Goal: Information Seeking & Learning: Learn about a topic

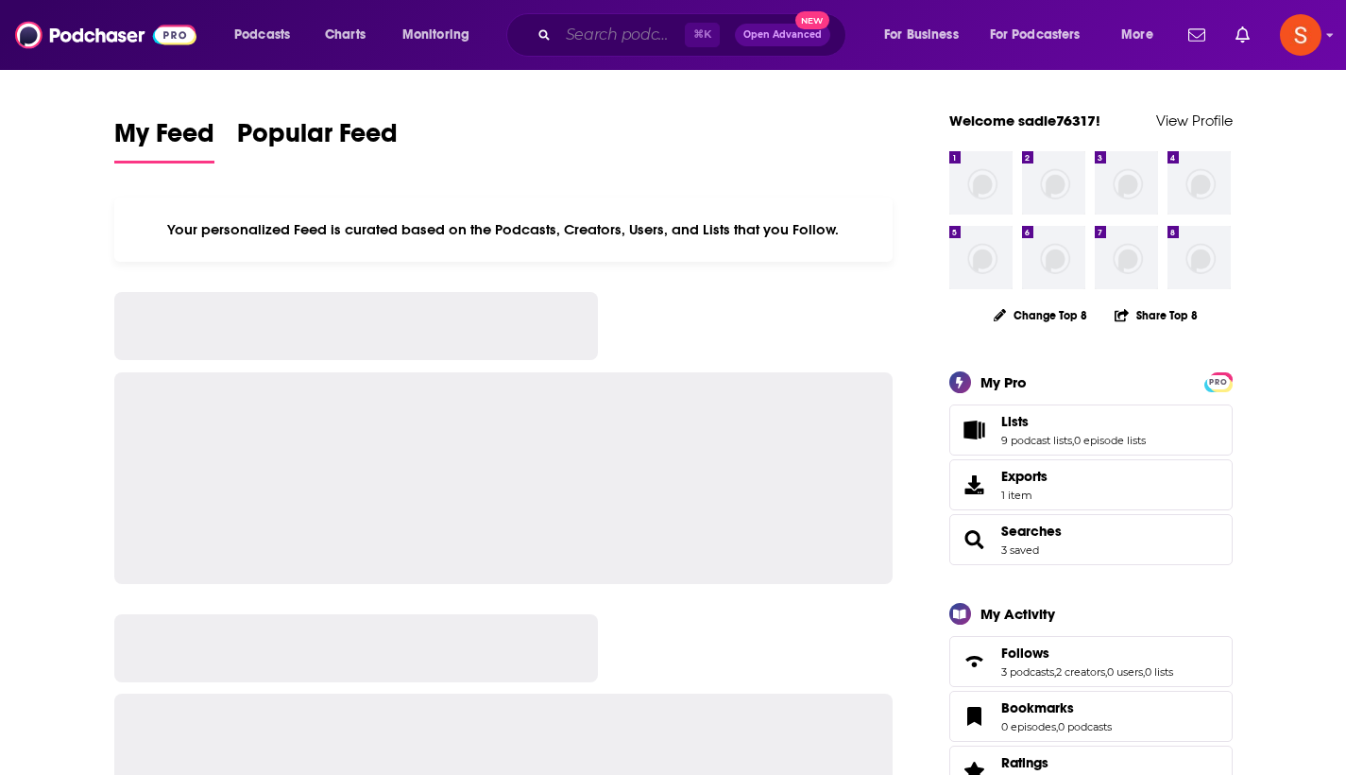
click at [645, 38] on input "Search podcasts, credits, & more..." at bounding box center [621, 35] width 127 height 30
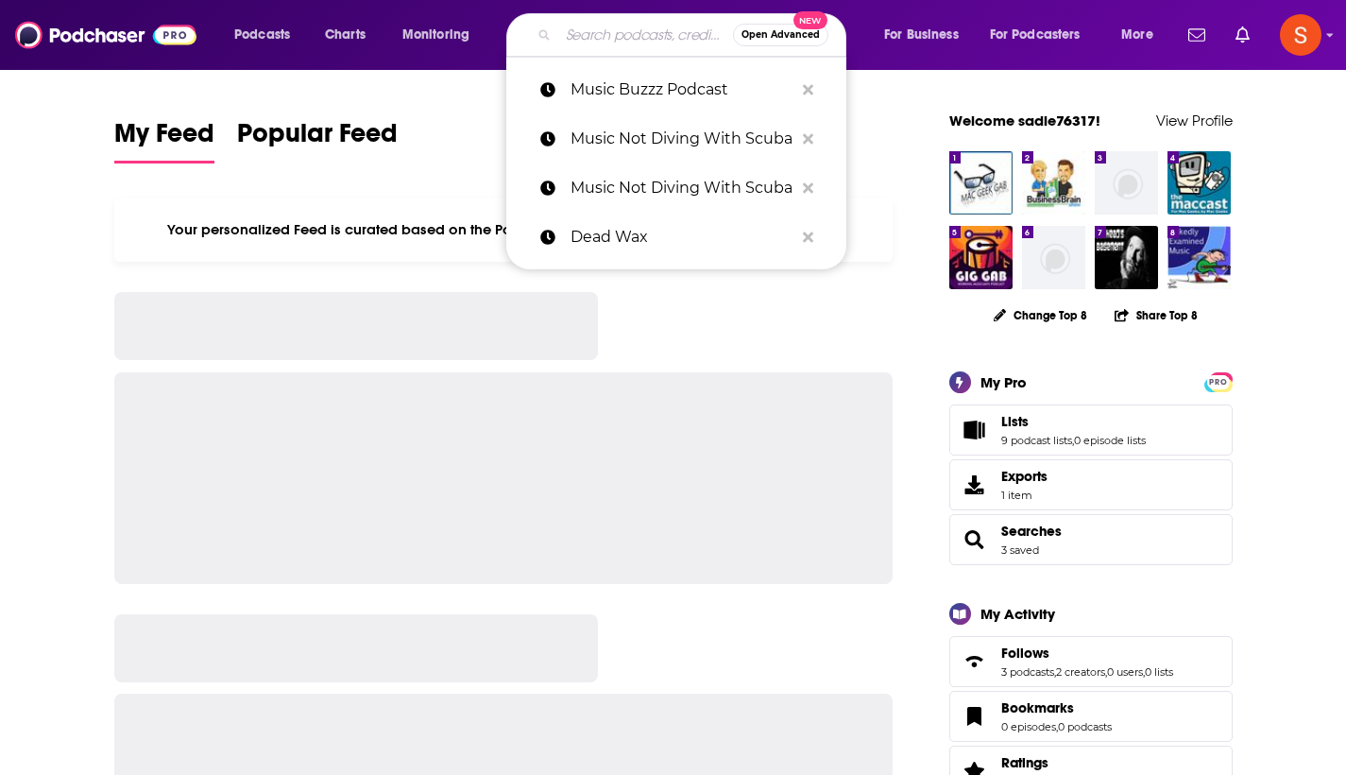
paste input "Samurai Archives"
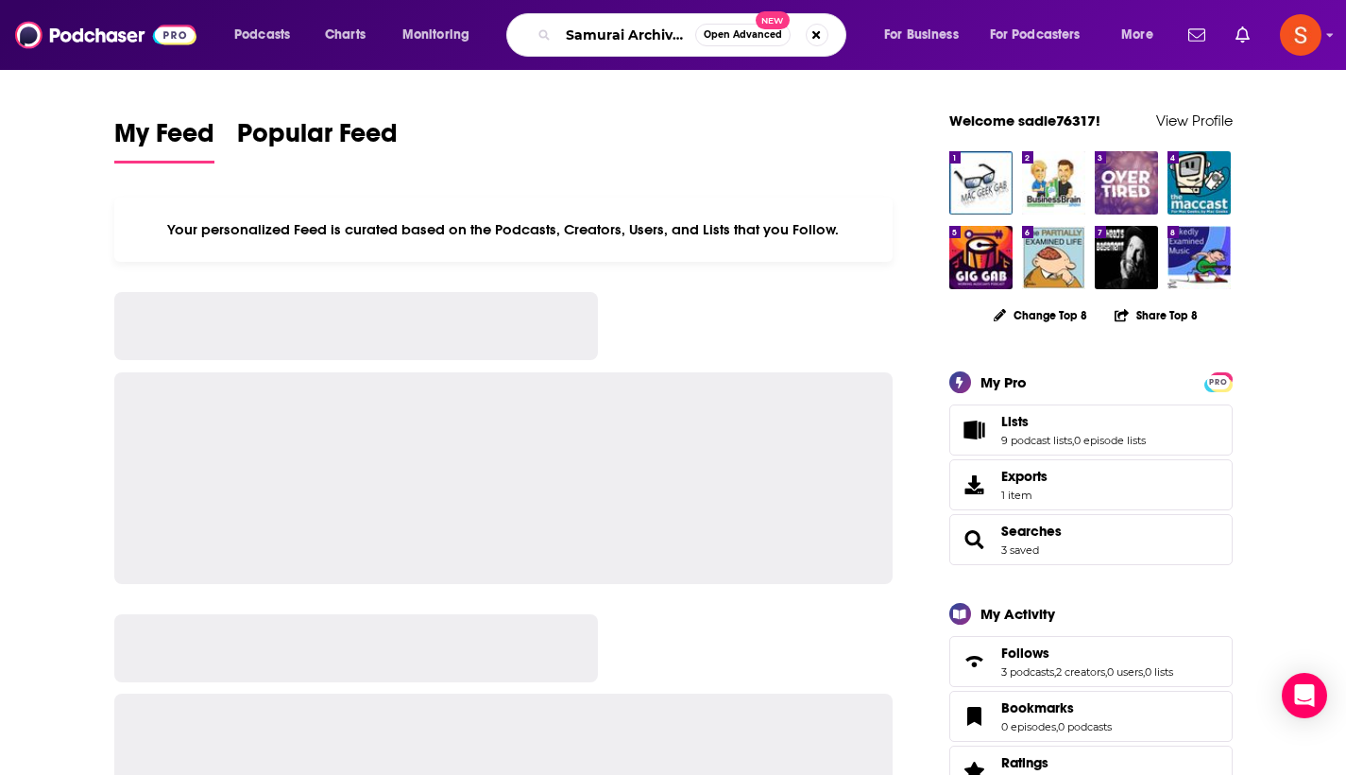
type input "Samurai Archives"
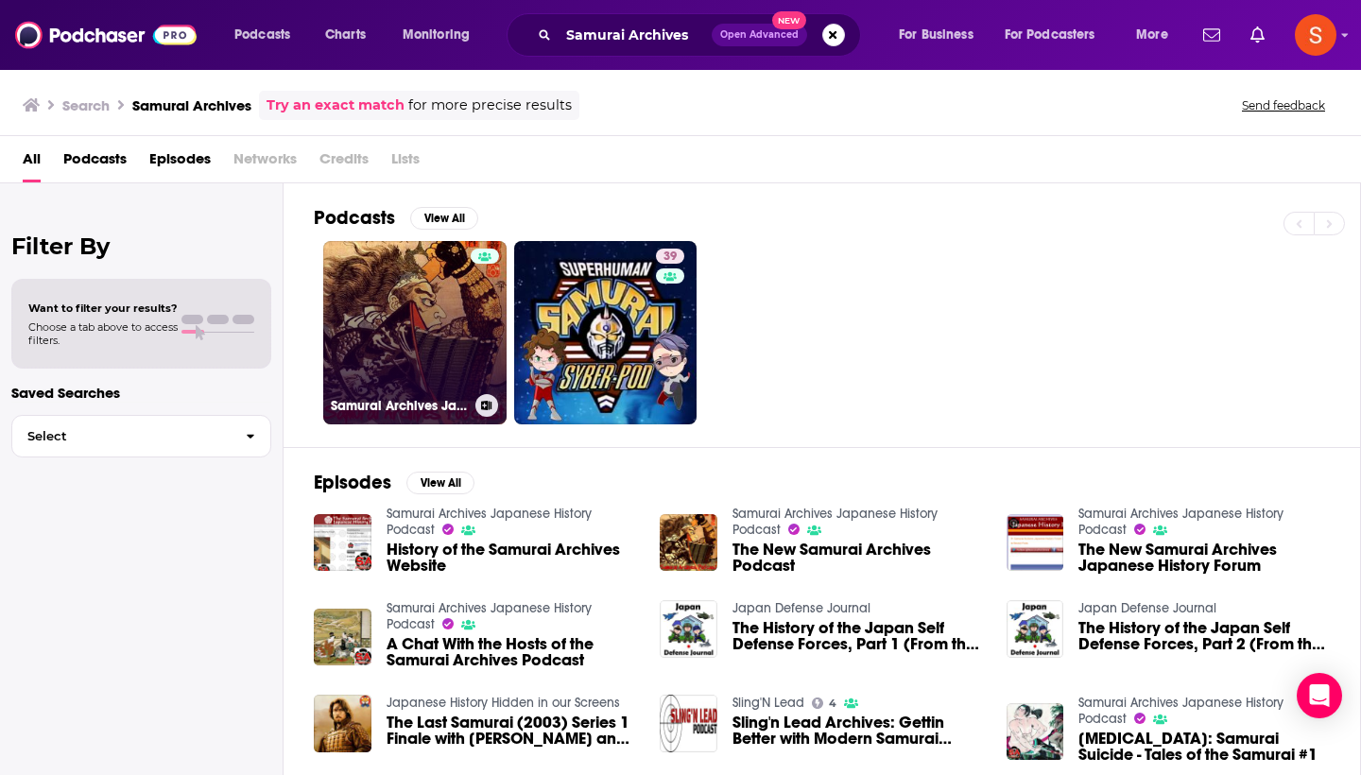
click at [420, 331] on link "Samurai Archives Japanese History Podcast" at bounding box center [414, 332] width 183 height 183
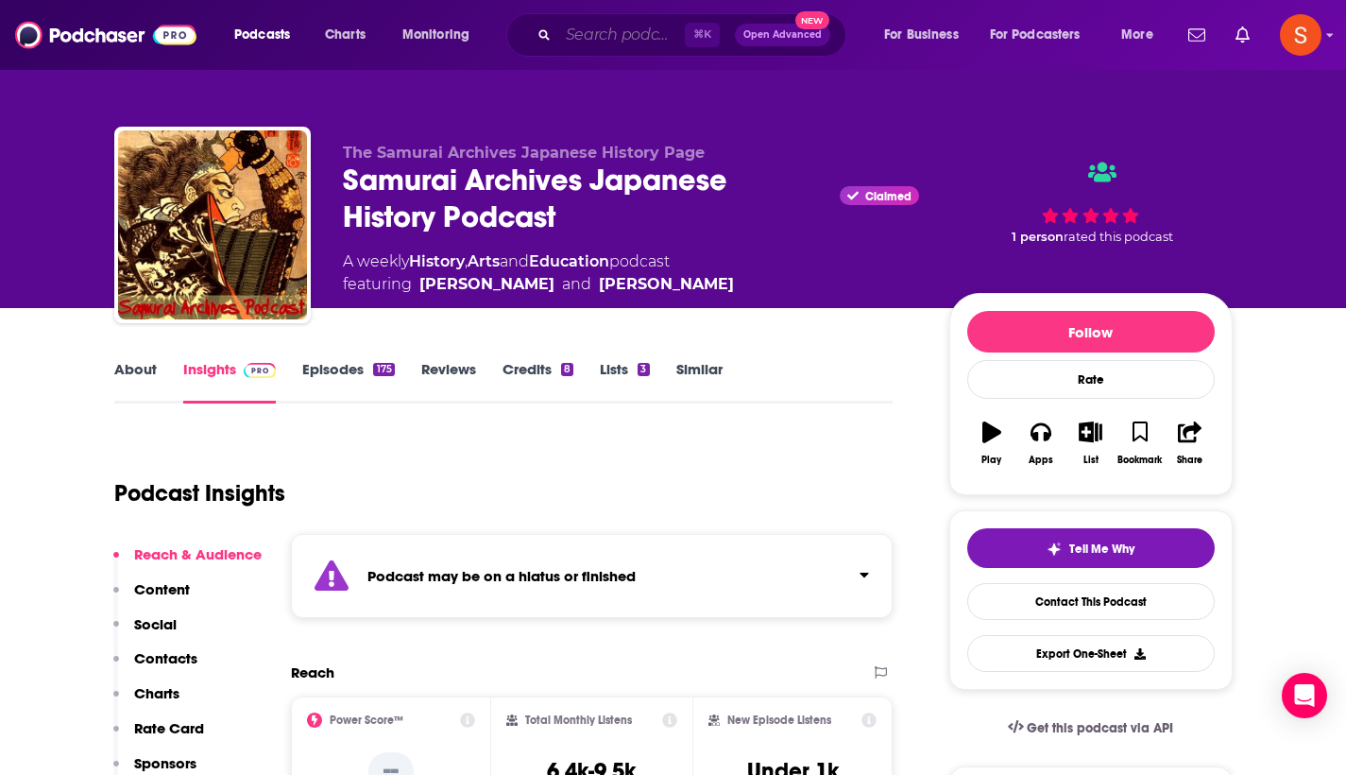
click at [639, 35] on input "Search podcasts, credits, & more..." at bounding box center [621, 35] width 127 height 30
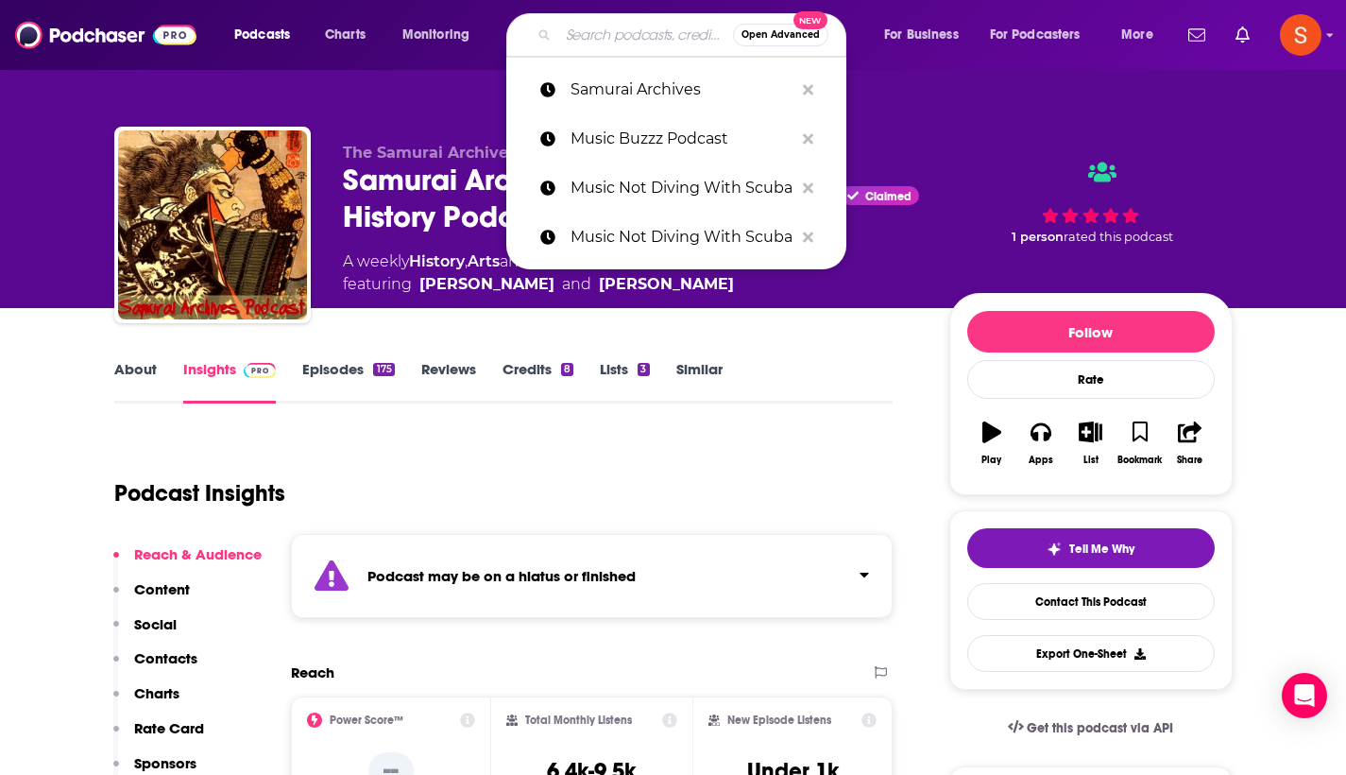
paste input "Kings Of History"
type input "Kings Of History"
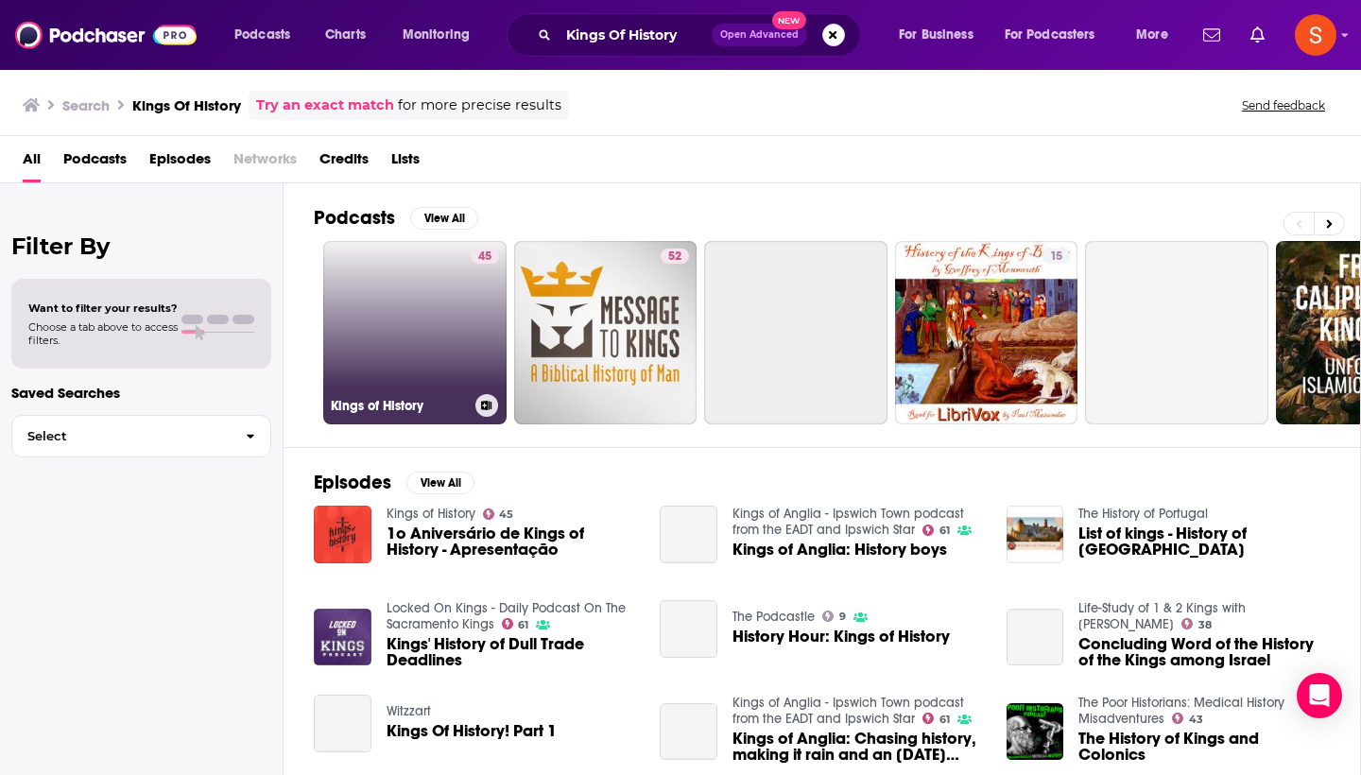
click at [422, 280] on link "45 Kings of History" at bounding box center [414, 332] width 183 height 183
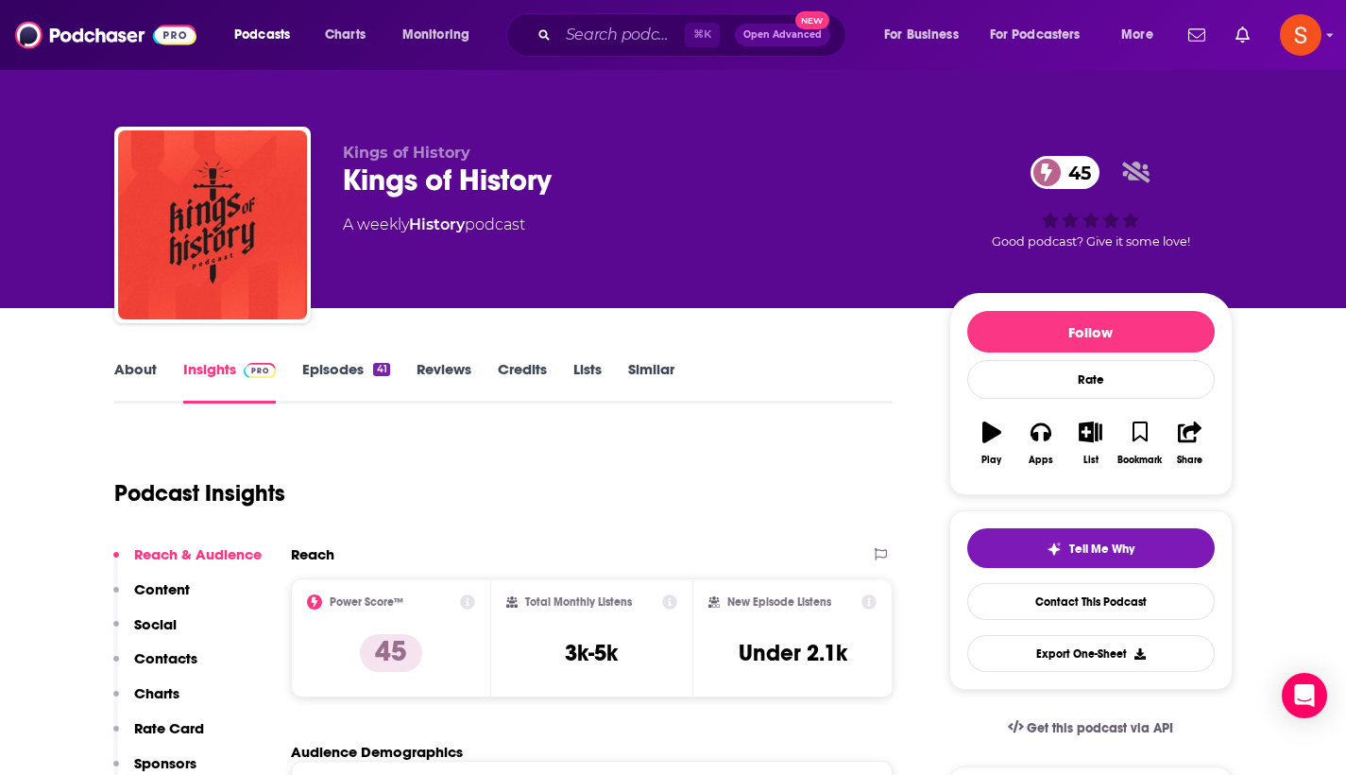
click at [153, 660] on p "Contacts" at bounding box center [165, 658] width 63 height 18
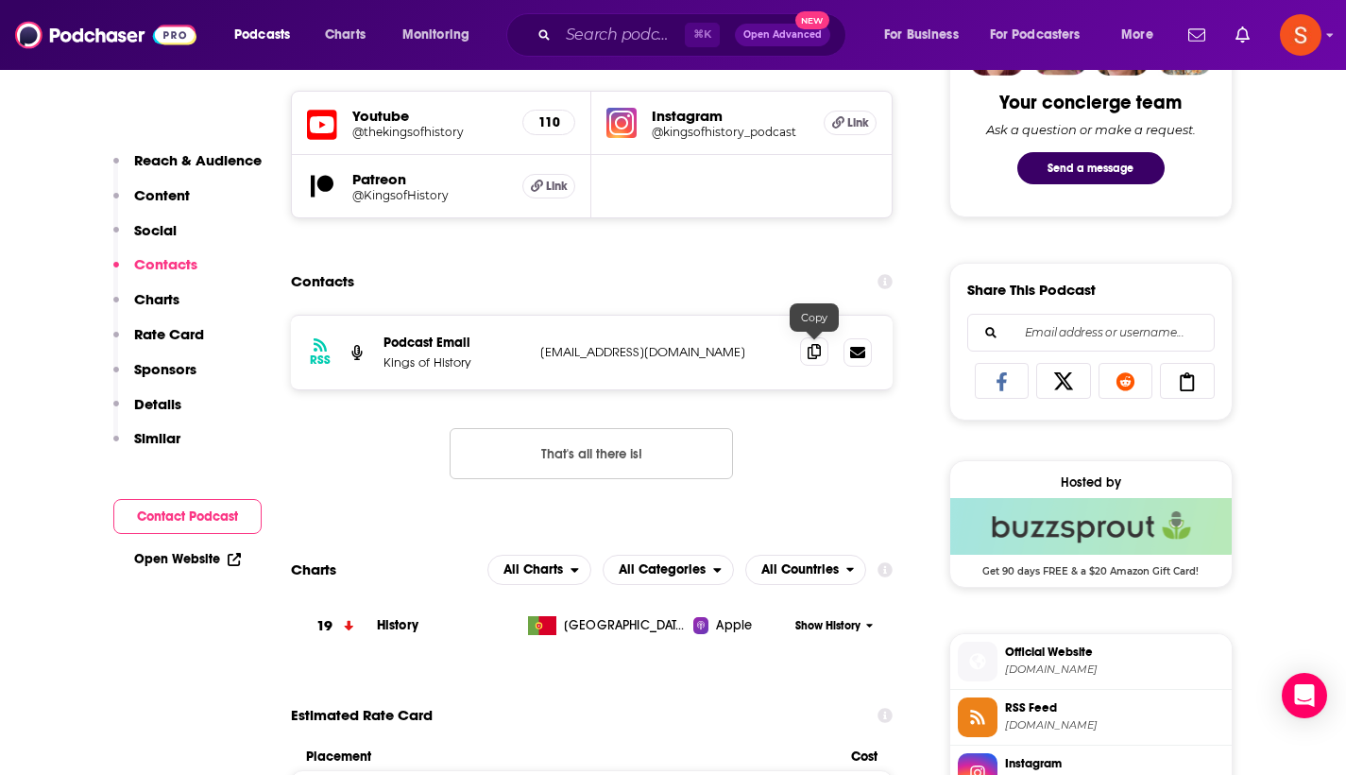
click at [809, 355] on icon at bounding box center [814, 351] width 13 height 15
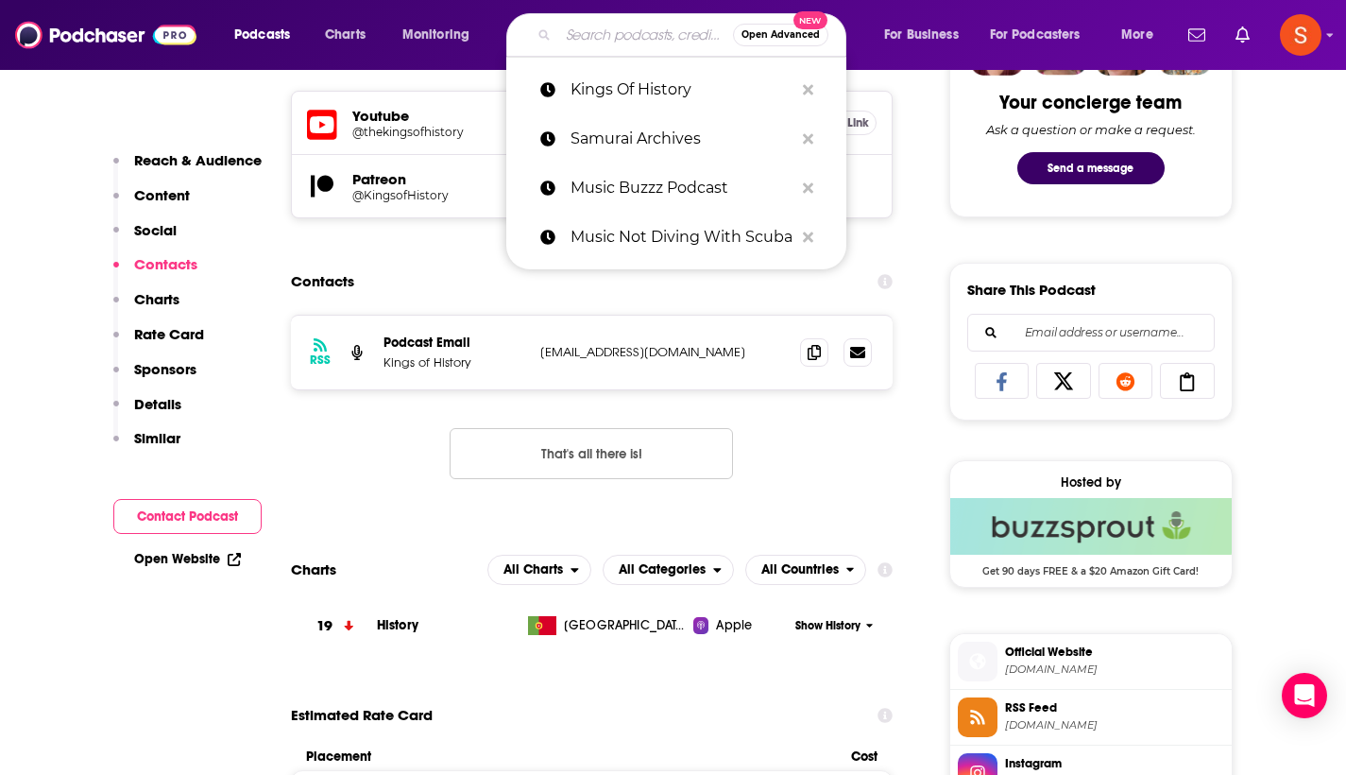
click at [599, 34] on input "Search podcasts, credits, & more..." at bounding box center [645, 35] width 175 height 30
paste input "Slacker Astronomy"
type input "Slacker Astronomy"
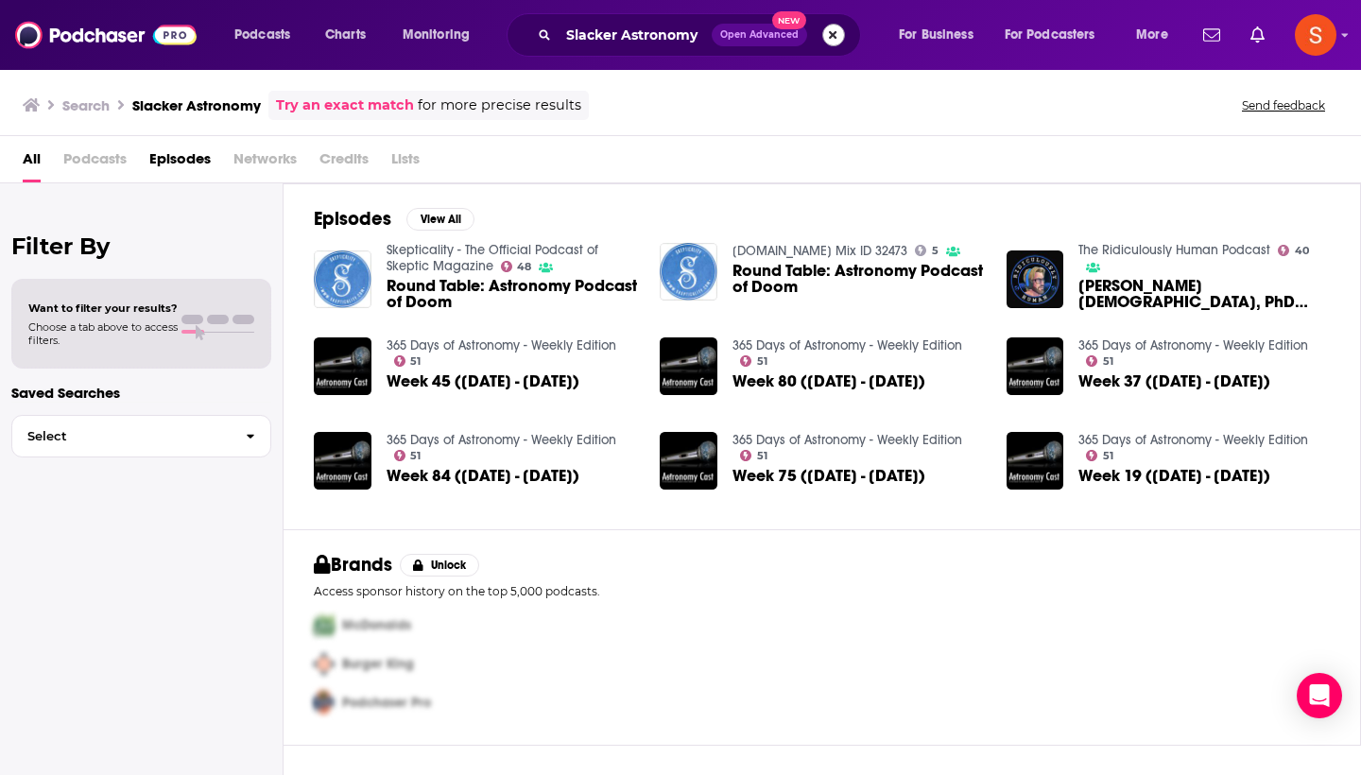
click at [826, 40] on button "Search podcasts, credits, & more..." at bounding box center [833, 35] width 23 height 23
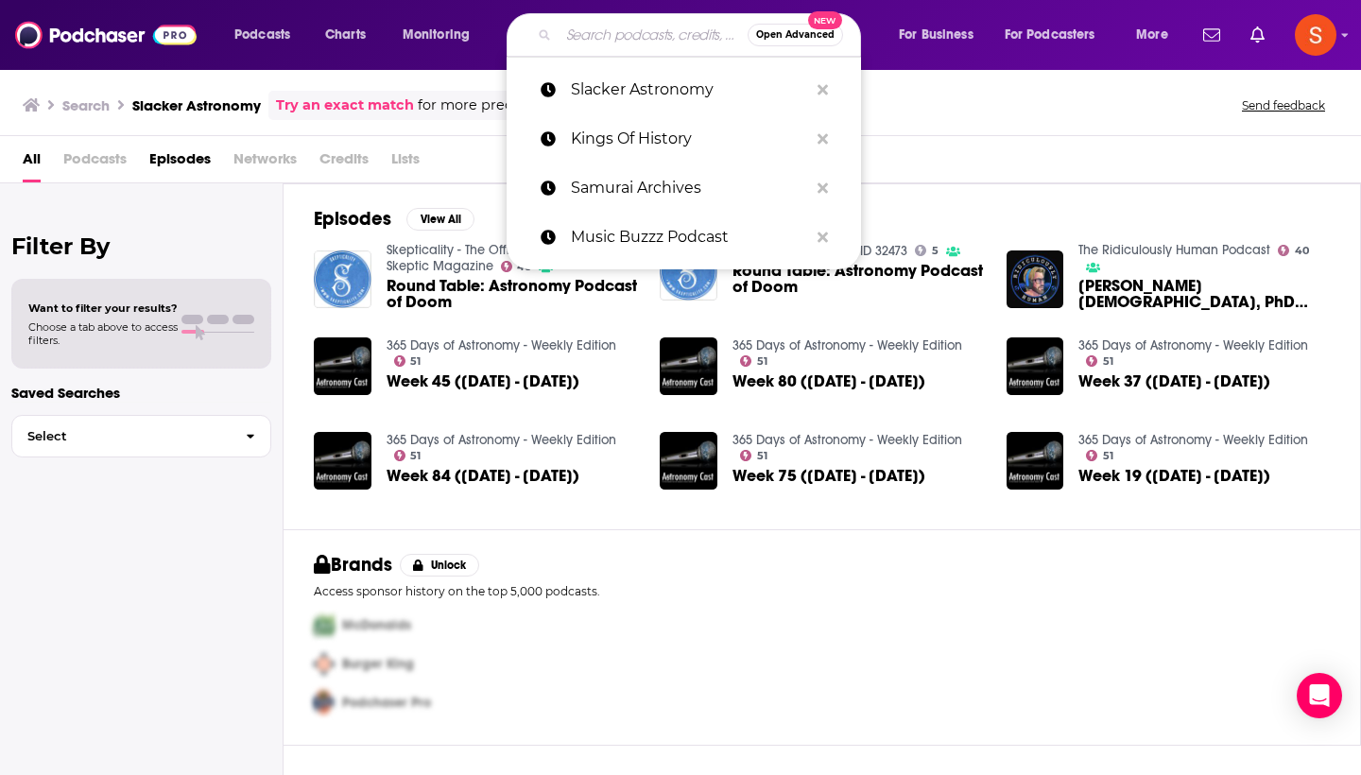
paste input "Hi-Phi Nation"
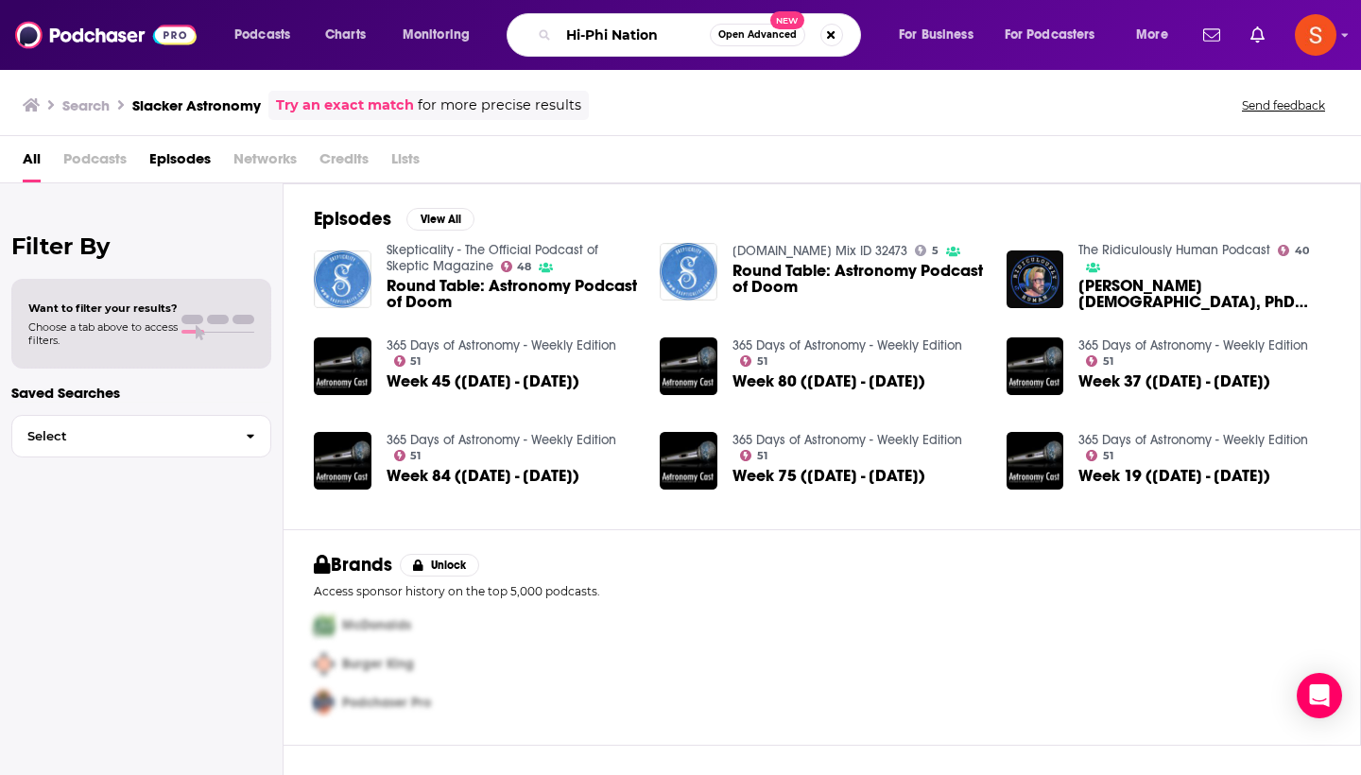
type input "Hi-Phi Nation"
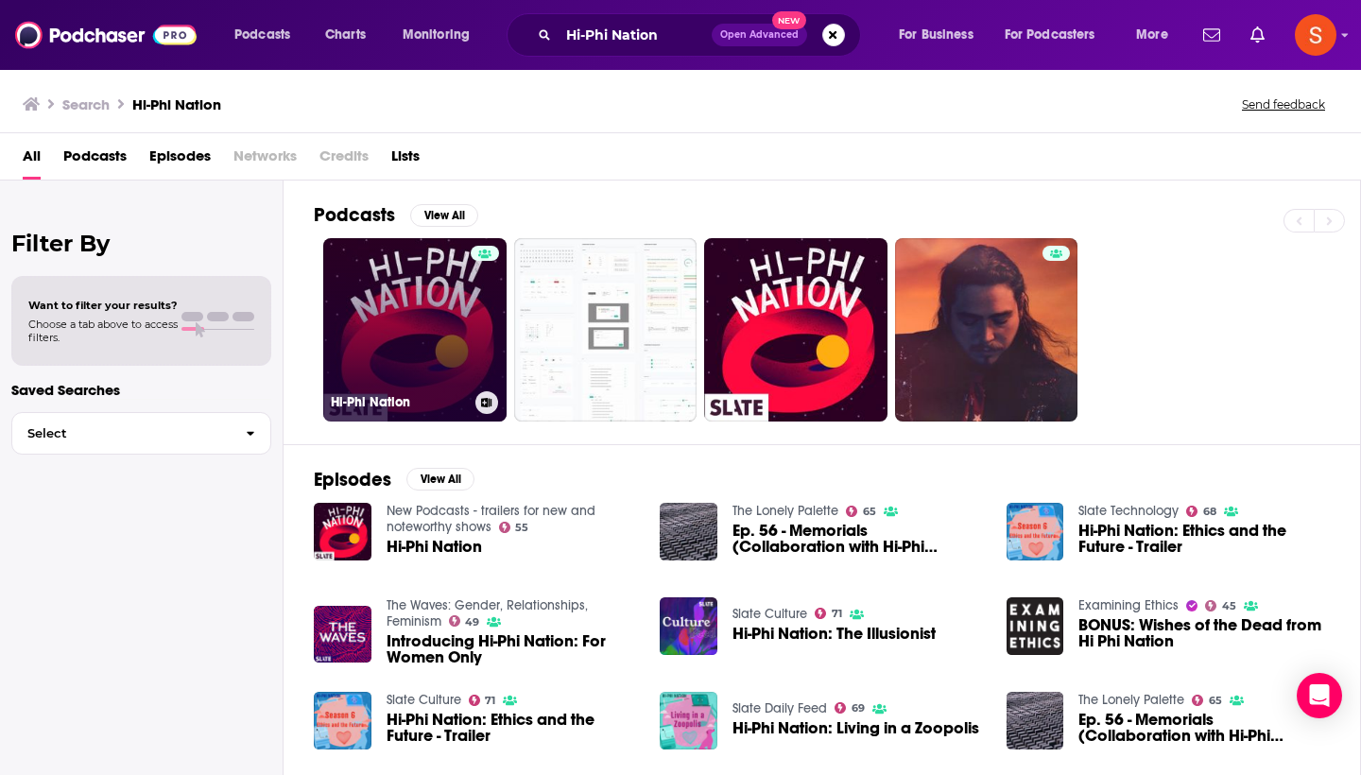
click at [375, 359] on link "Hi-Phi Nation" at bounding box center [414, 329] width 183 height 183
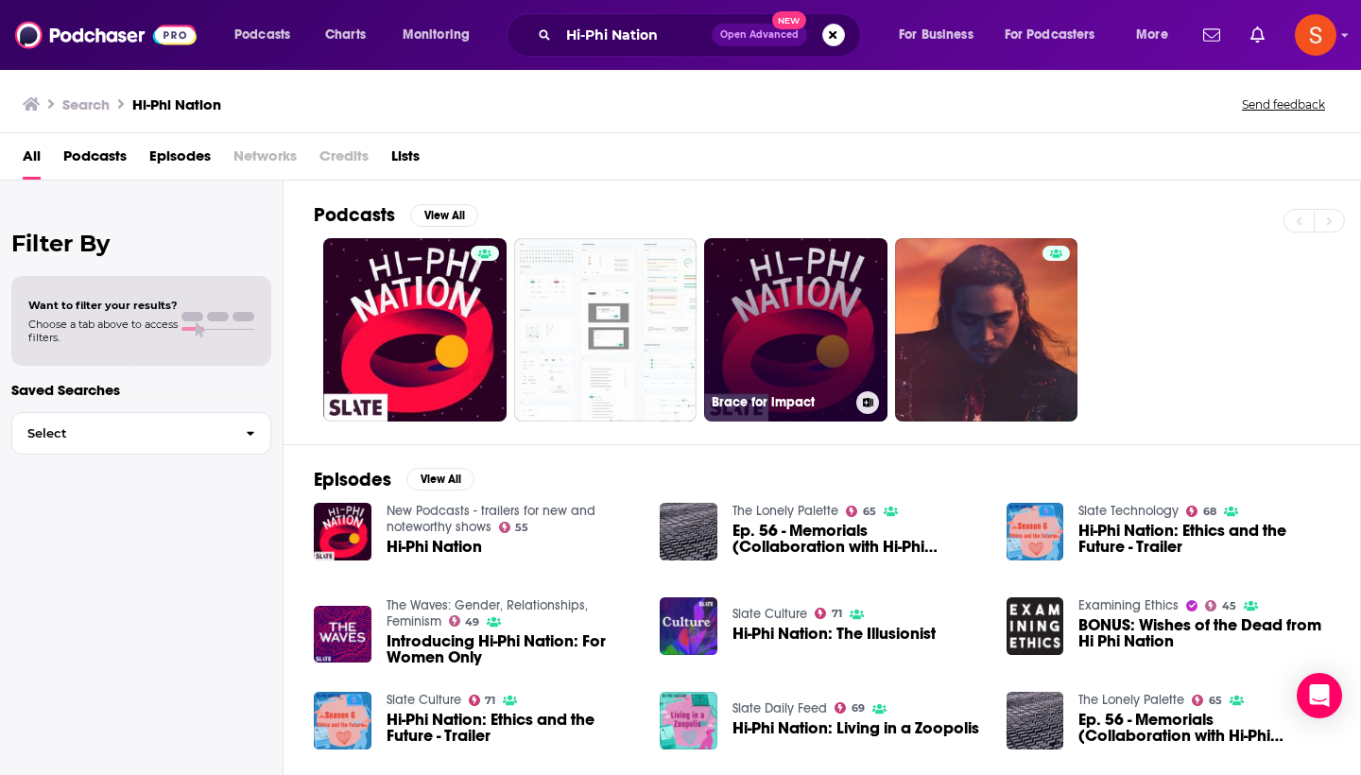
click at [811, 349] on link "Brace for impact" at bounding box center [795, 329] width 183 height 183
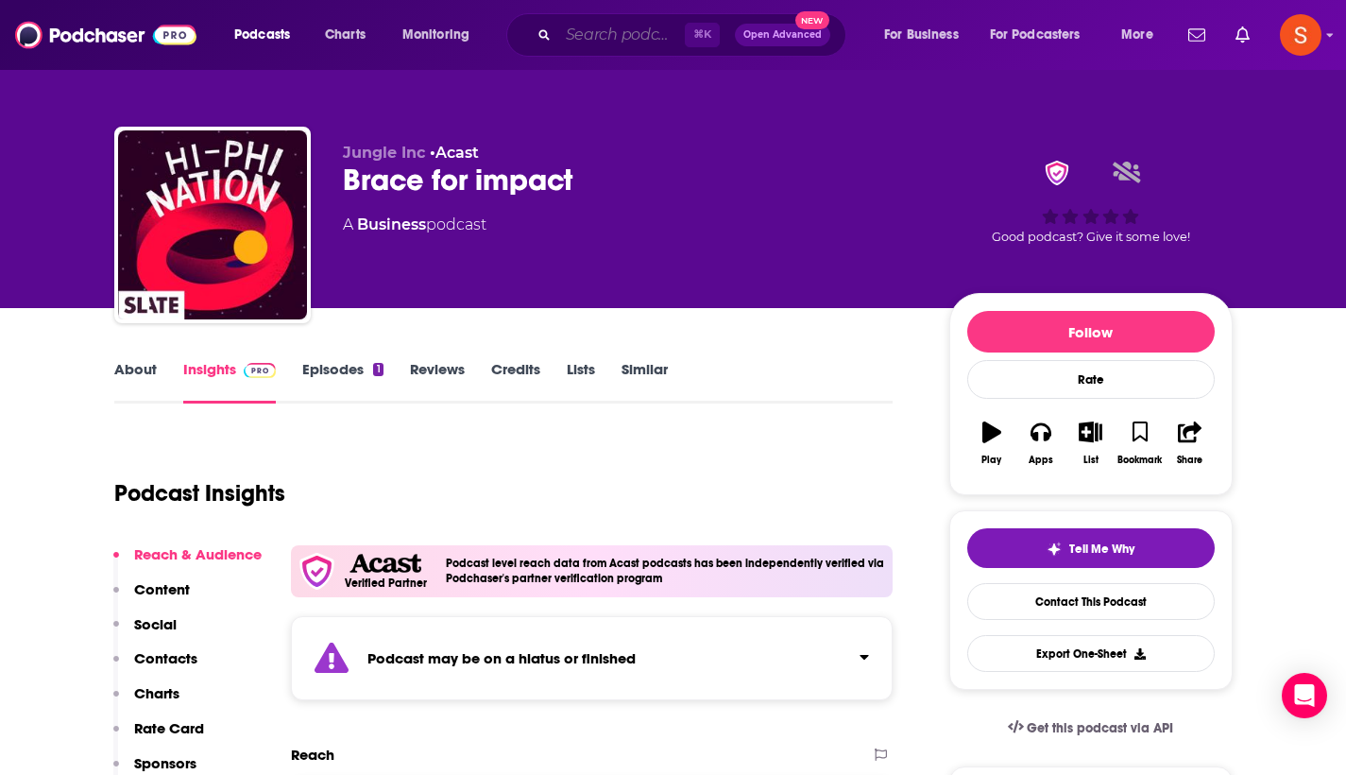
click at [615, 42] on input "Search podcasts, credits, & more..." at bounding box center [621, 35] width 127 height 30
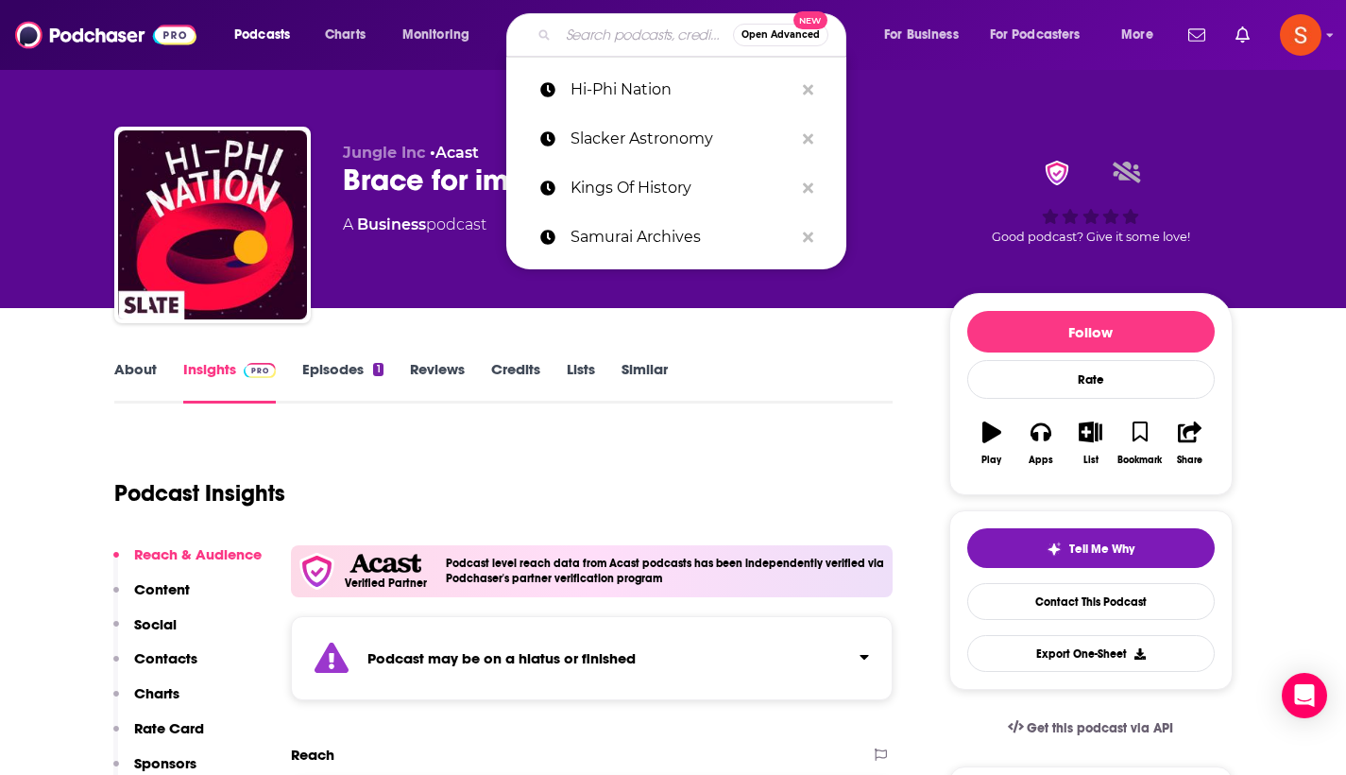
paste input "Tides of History"
type input "Tides of History"
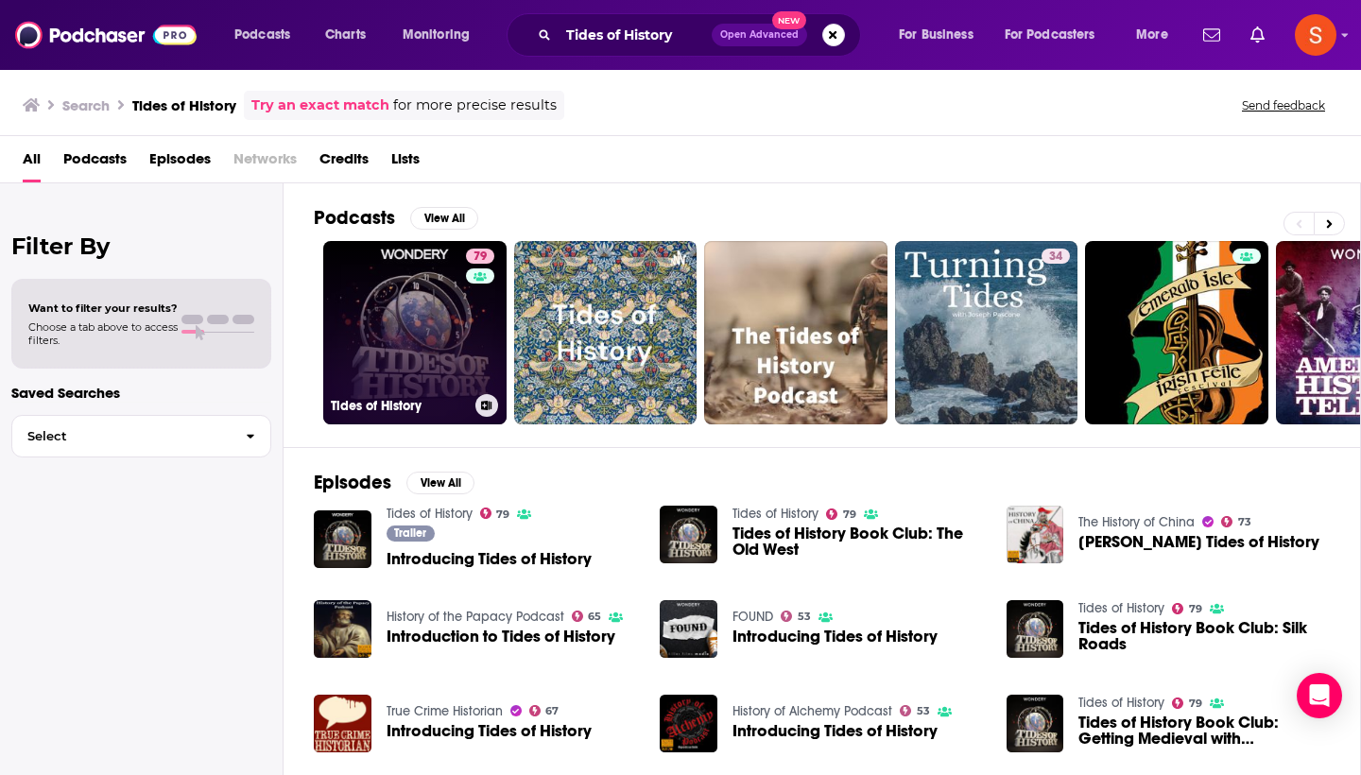
click at [364, 366] on link "79 Tides of History" at bounding box center [414, 332] width 183 height 183
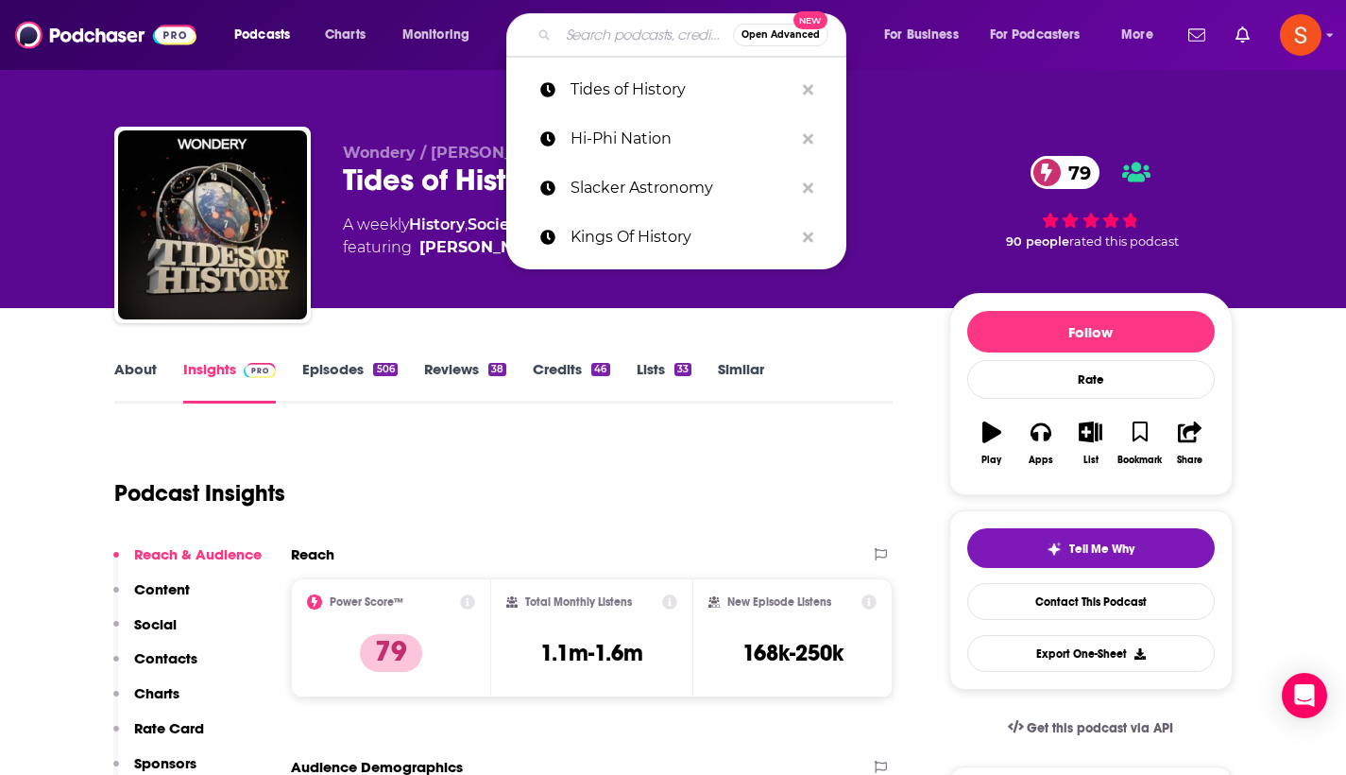
click at [638, 43] on input "Search podcasts, credits, & more..." at bounding box center [645, 35] width 175 height 30
paste input "The History Of English"
type input "The History Of English"
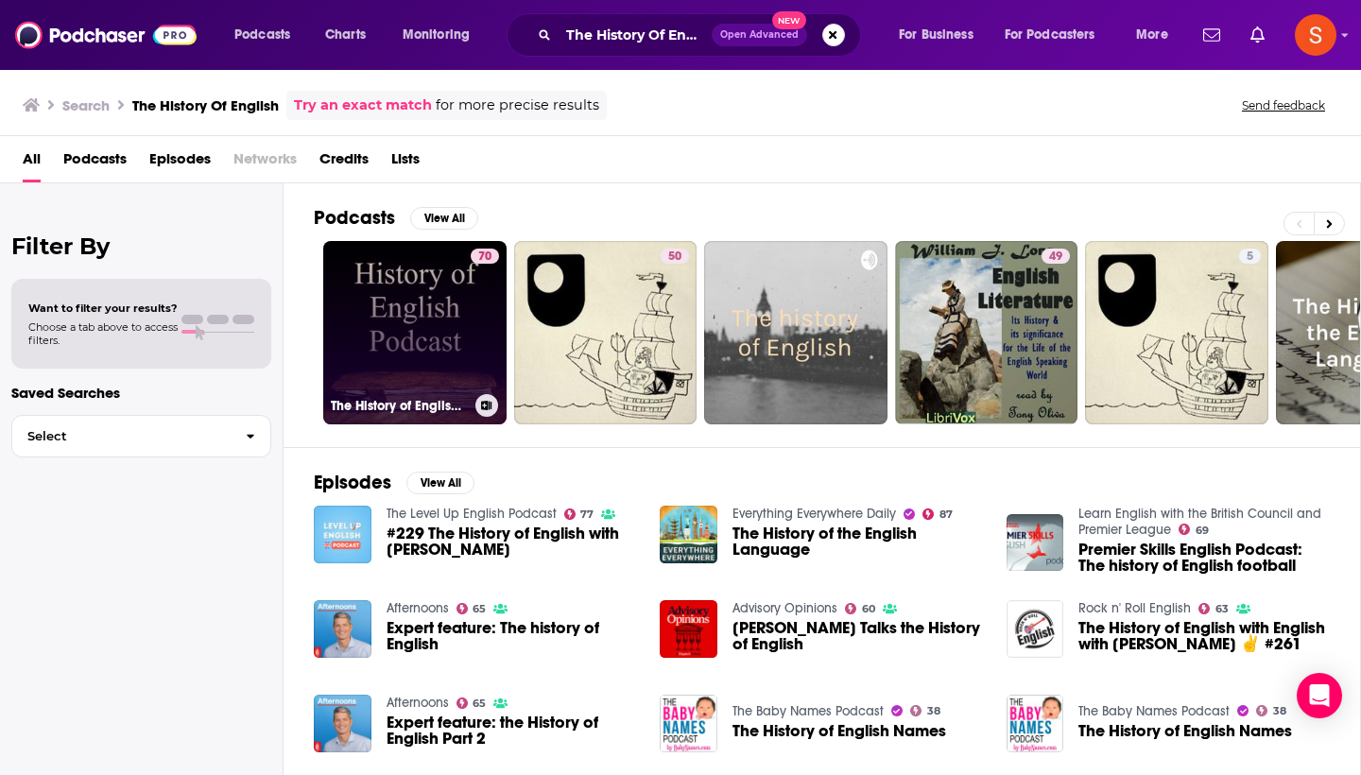
click at [341, 331] on link "70 The History of English Podcast" at bounding box center [414, 332] width 183 height 183
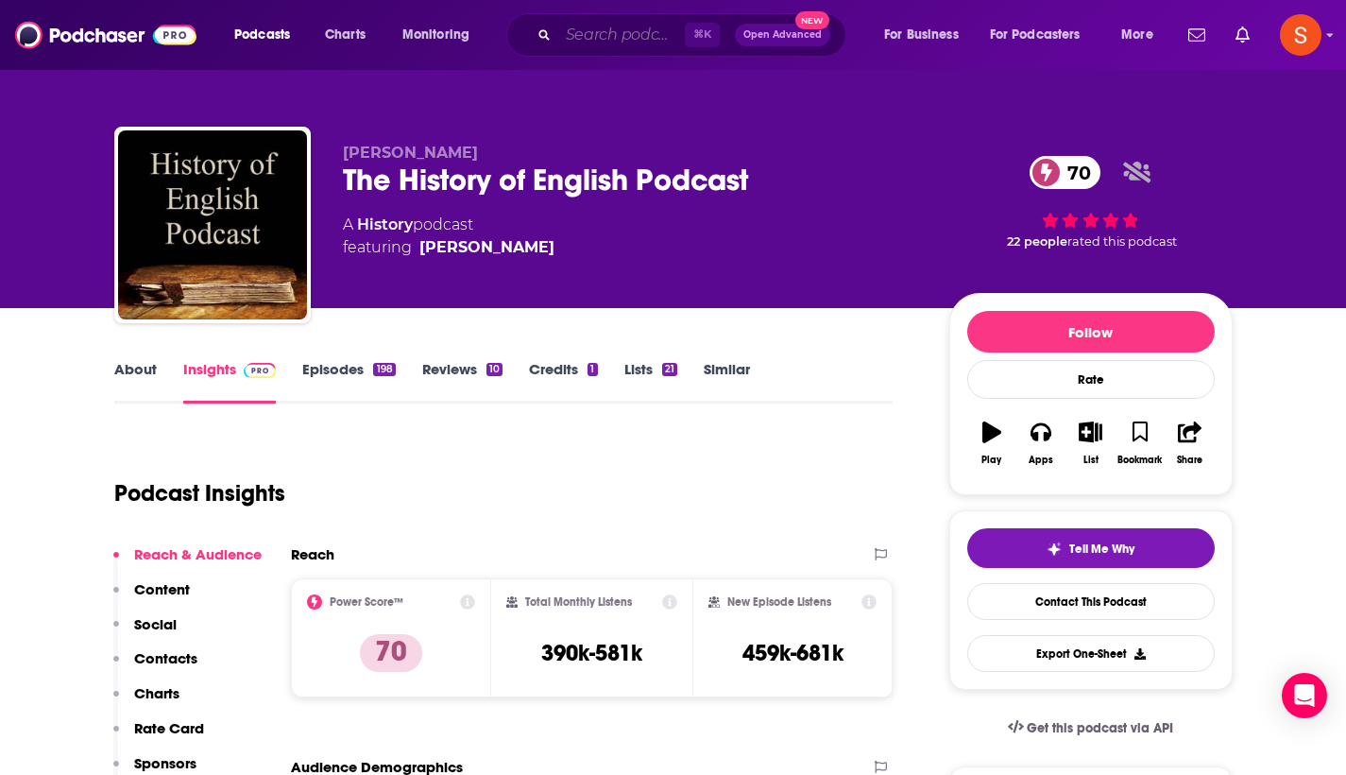
click at [641, 36] on input "Search podcasts, credits, & more..." at bounding box center [621, 35] width 127 height 30
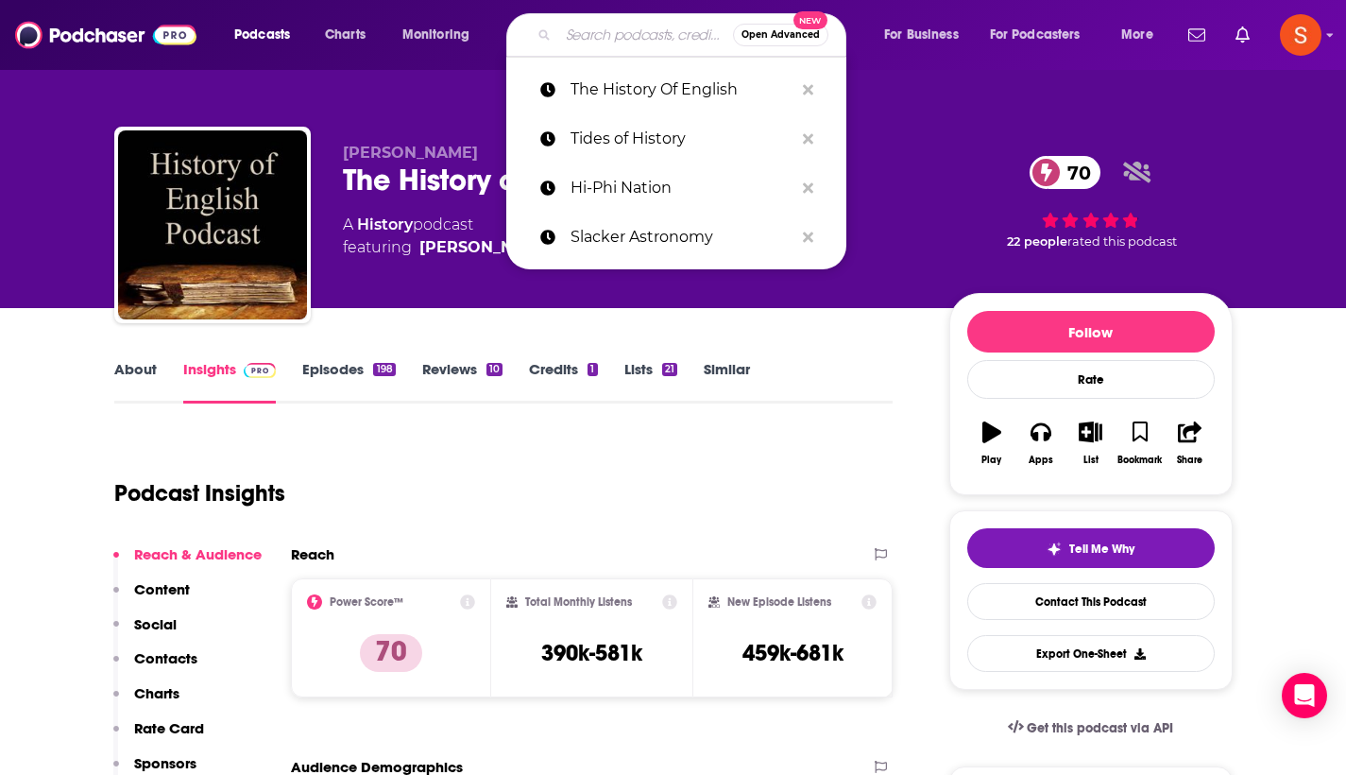
paste input "Close Reads"
type input "Close Reads"
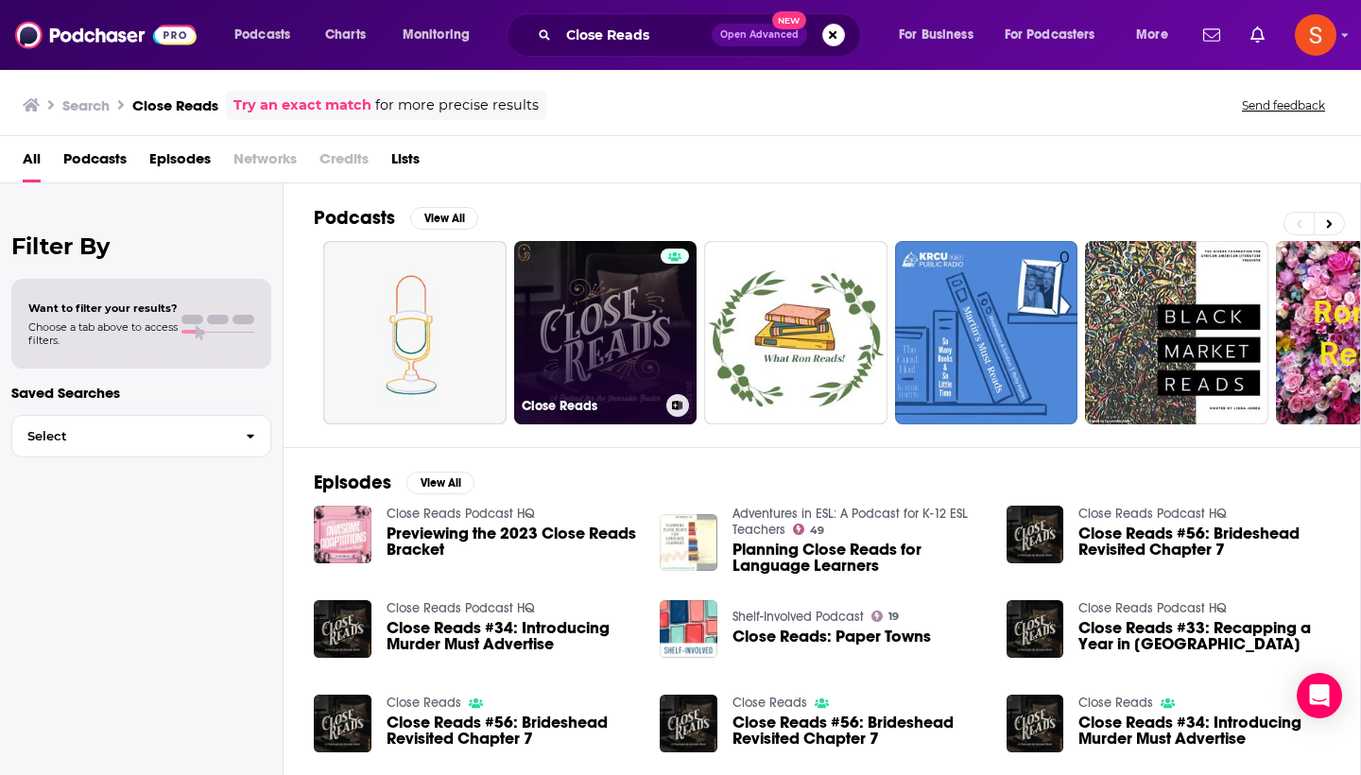
click at [561, 334] on link "Close Reads" at bounding box center [605, 332] width 183 height 183
